Goal: Task Accomplishment & Management: Manage account settings

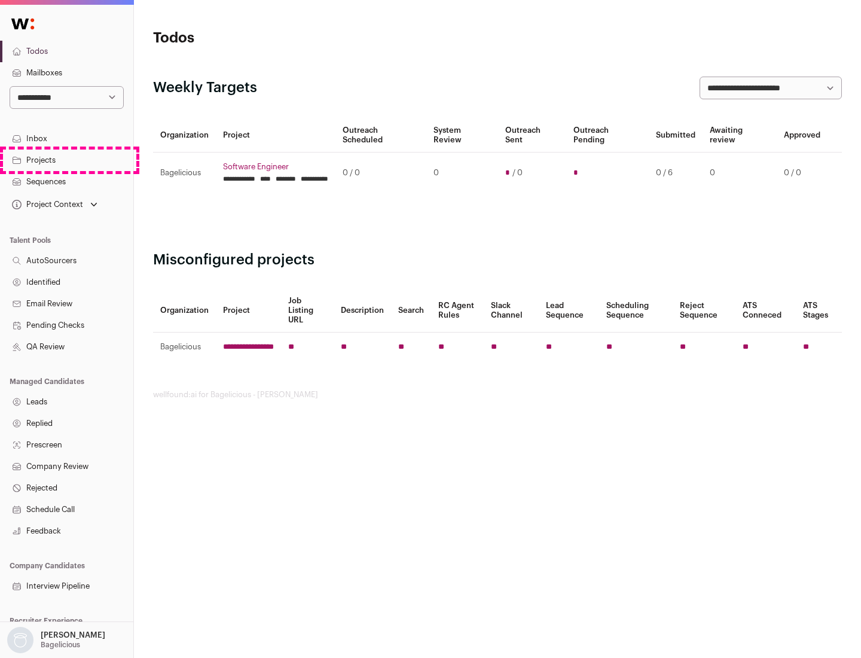
click at [66, 160] on link "Projects" at bounding box center [66, 160] width 133 height 22
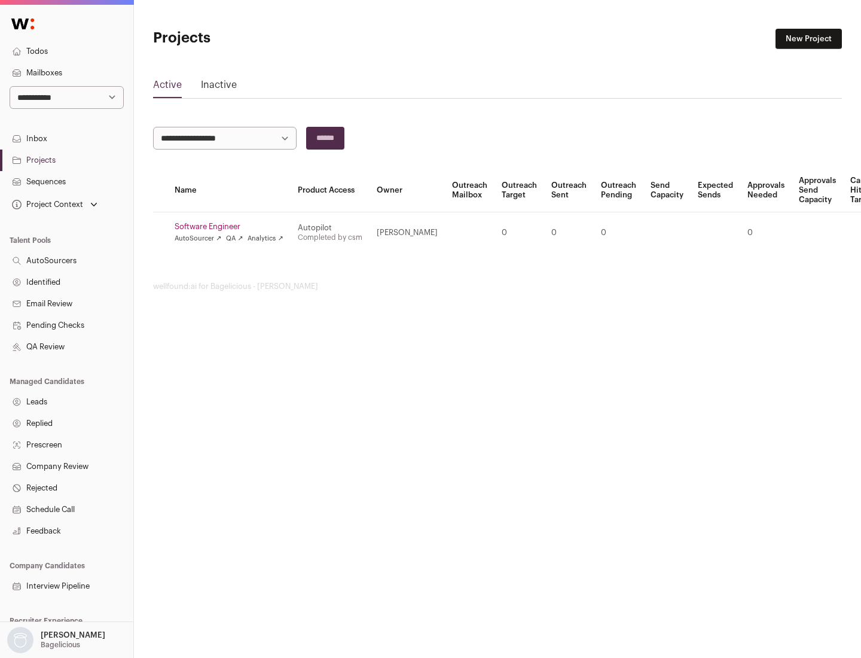
click at [233, 227] on link "Software Engineer" at bounding box center [229, 227] width 109 height 10
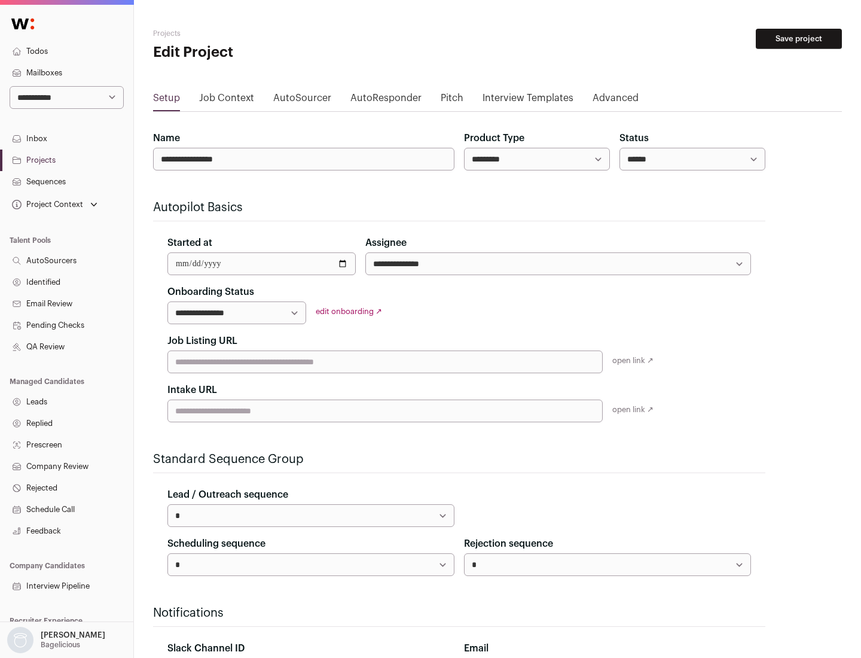
click at [799, 39] on button "Save project" at bounding box center [799, 39] width 86 height 20
